Goal: Information Seeking & Learning: Learn about a topic

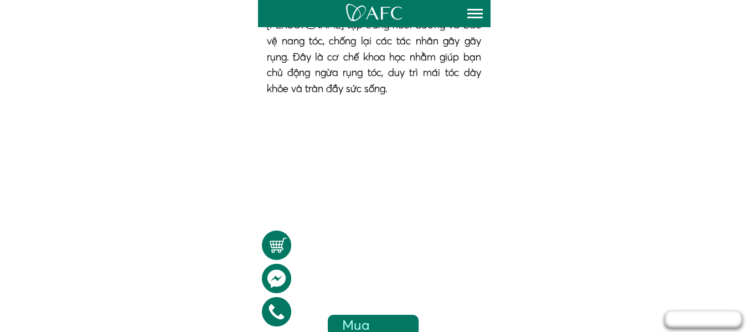
scroll to position [1569, 0]
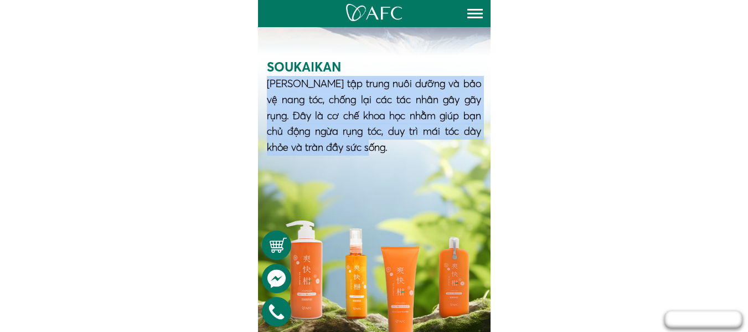
drag, startPoint x: 268, startPoint y: 79, endPoint x: 368, endPoint y: 148, distance: 122.1
click at [368, 148] on h3 "[PERSON_NAME] tập trung nuôi dưỡng và bảo vệ nang tóc, chống lại các tác nhân g…" at bounding box center [374, 116] width 214 height 80
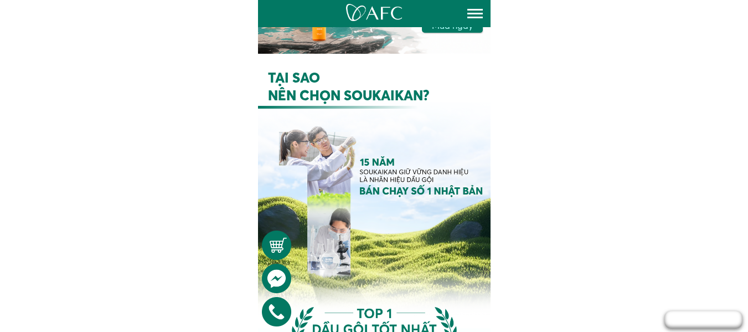
scroll to position [0, 0]
